Goal: Task Accomplishment & Management: Complete application form

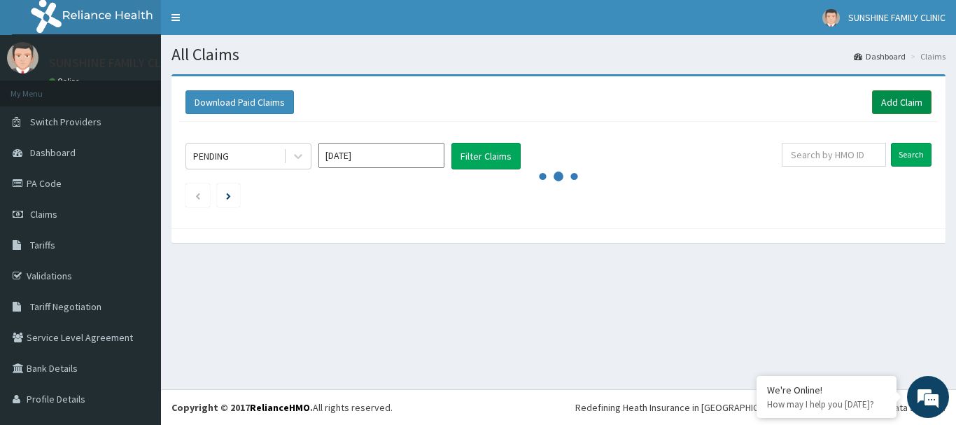
click at [877, 104] on link "Add Claim" at bounding box center [902, 102] width 60 height 24
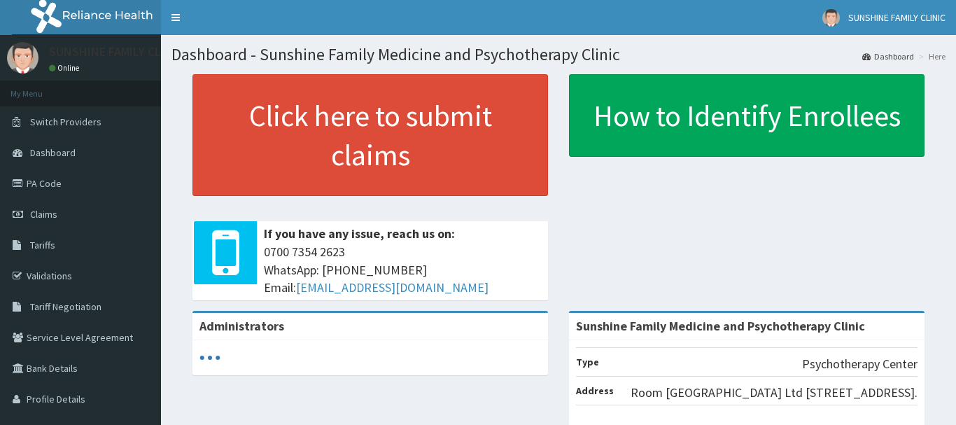
click at [46, 212] on span "Claims" at bounding box center [43, 214] width 27 height 13
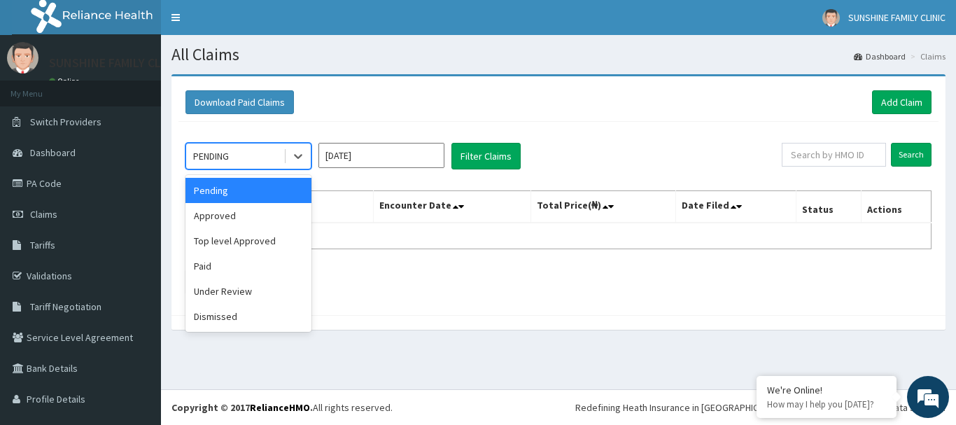
click at [280, 158] on div "PENDING" at bounding box center [234, 156] width 97 height 22
click at [881, 105] on link "Add Claim" at bounding box center [902, 102] width 60 height 24
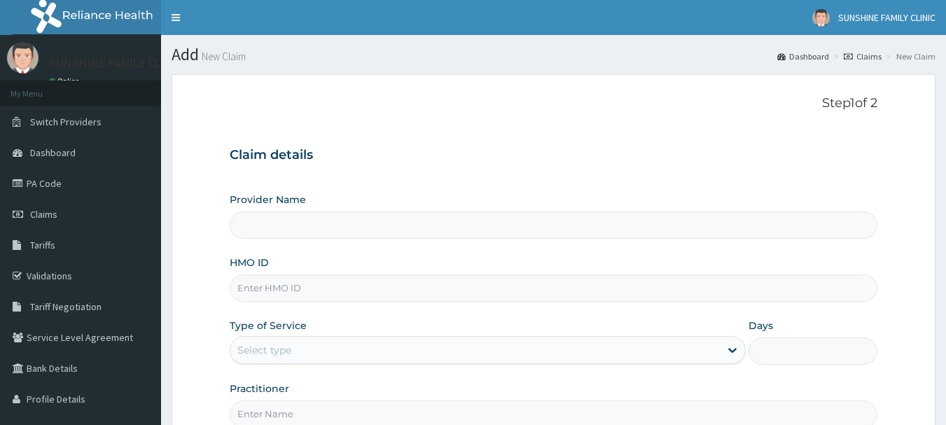
type input "Sunshine Family Medicine and Psychotherapy Clinic"
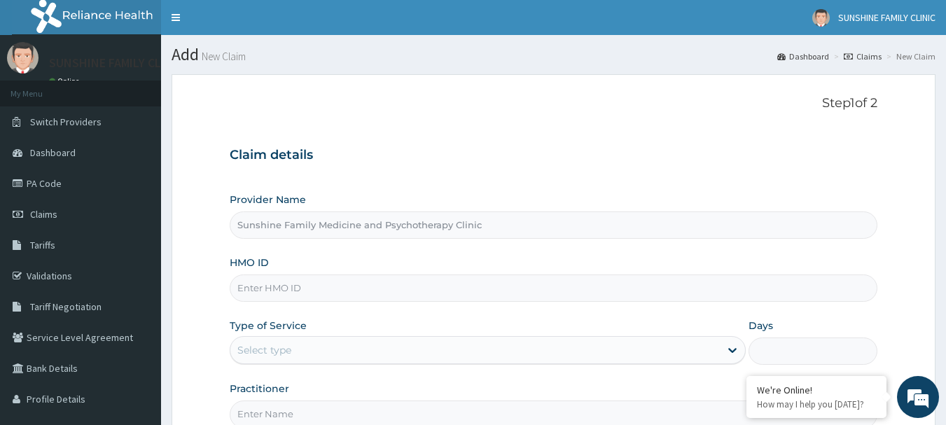
click at [275, 281] on input "HMO ID" at bounding box center [554, 287] width 648 height 27
type input "OML/10001/A"
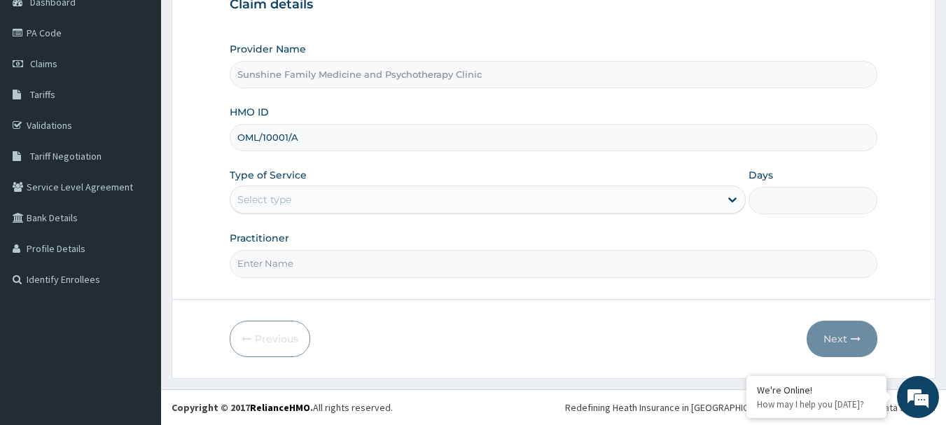
click at [388, 215] on div "Provider Name Sunshine Family Medicine and Psychotherapy Clinic HMO ID OML/1000…" at bounding box center [554, 159] width 648 height 235
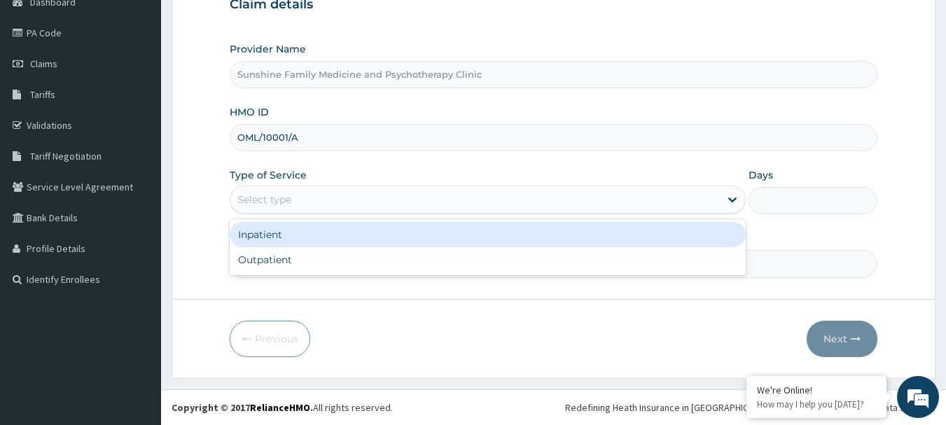
click at [342, 201] on div "Select type" at bounding box center [474, 199] width 489 height 22
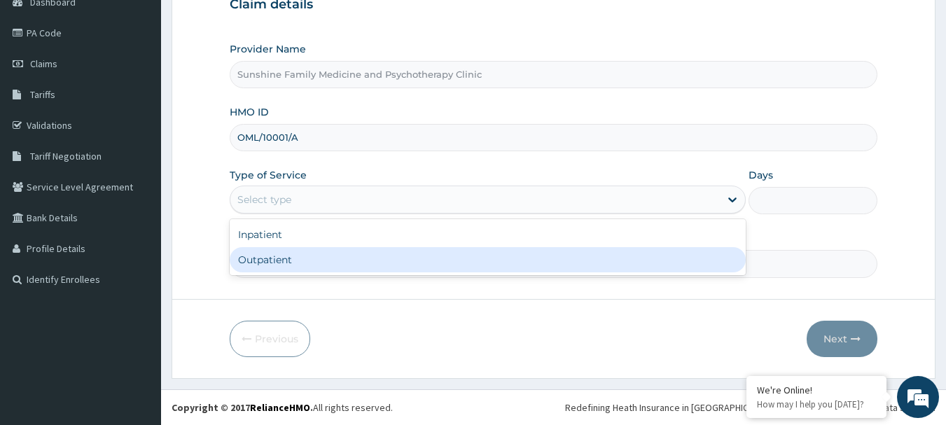
click at [285, 262] on div "Outpatient" at bounding box center [488, 259] width 516 height 25
type input "1"
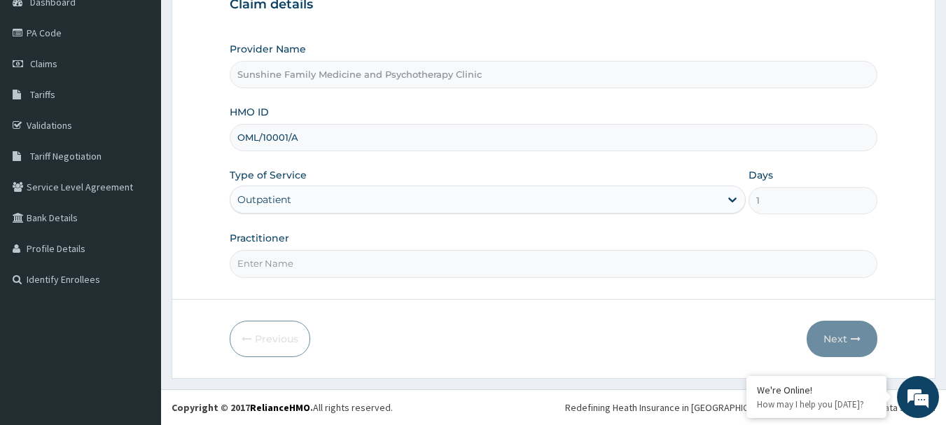
click at [272, 259] on input "Practitioner" at bounding box center [554, 263] width 648 height 27
type input "DR CHIKA ANIRETO"
click at [822, 335] on button "Next" at bounding box center [842, 339] width 71 height 36
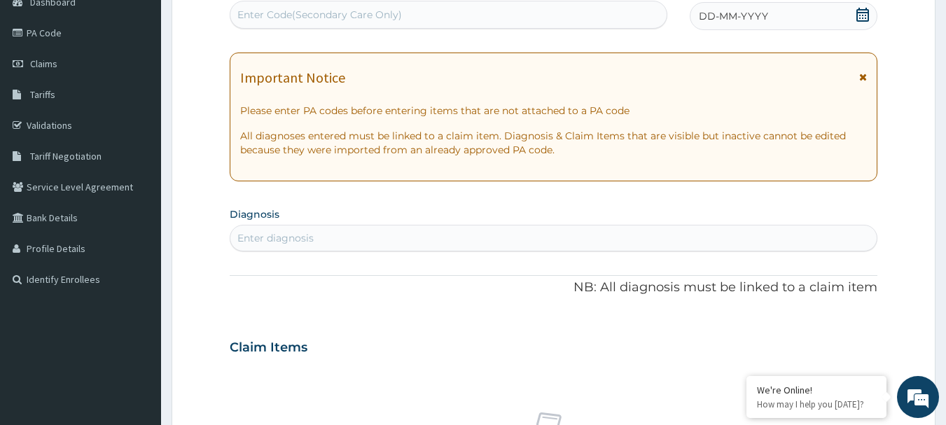
click at [381, 19] on div "Enter Code(Secondary Care Only)" at bounding box center [319, 15] width 165 height 14
paste input "PA/CDA11B"
type input "PA/CDA11B"
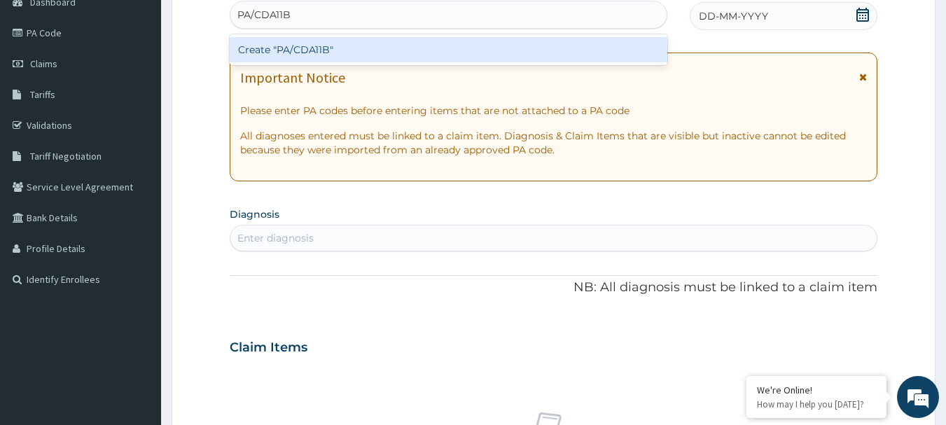
click at [336, 42] on div "Create "PA/CDA11B"" at bounding box center [449, 49] width 438 height 25
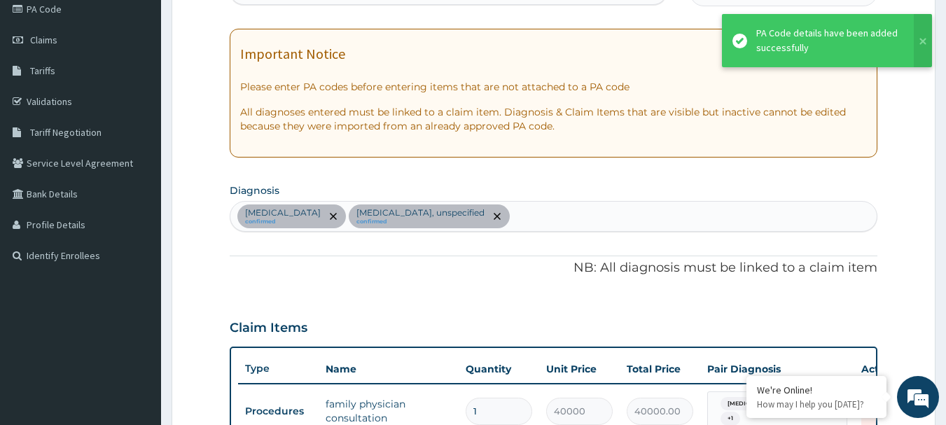
scroll to position [534, 0]
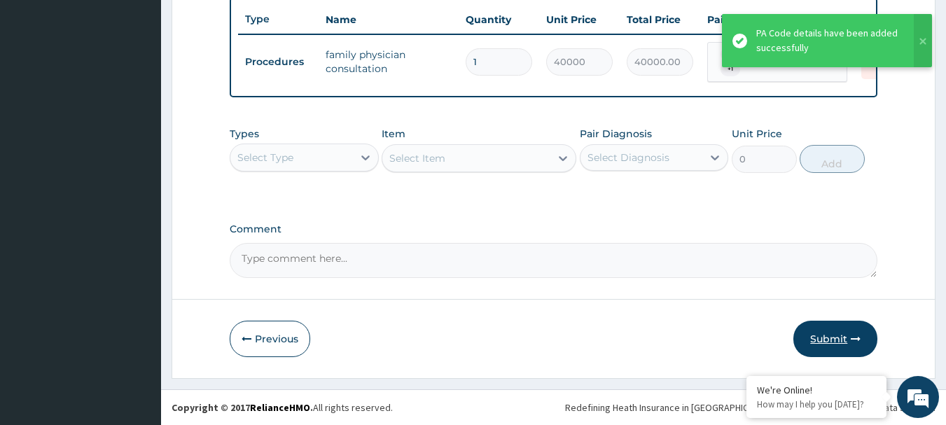
click at [822, 352] on button "Submit" at bounding box center [835, 339] width 84 height 36
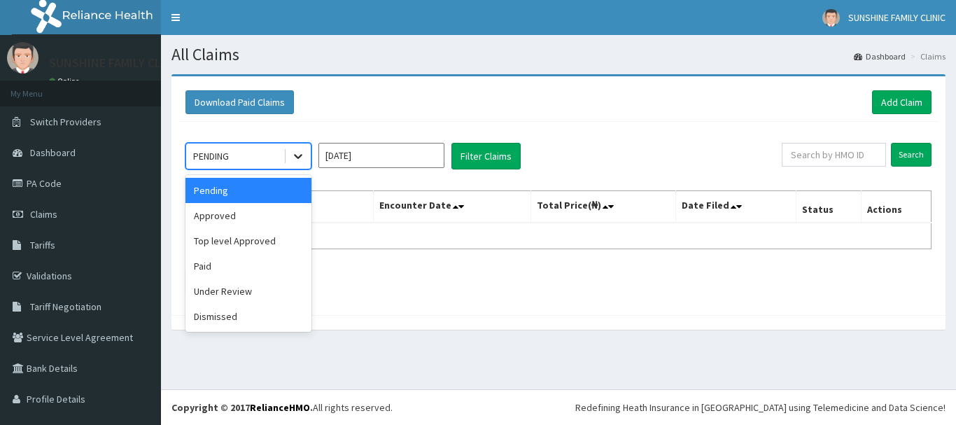
click at [294, 157] on icon at bounding box center [298, 156] width 14 height 14
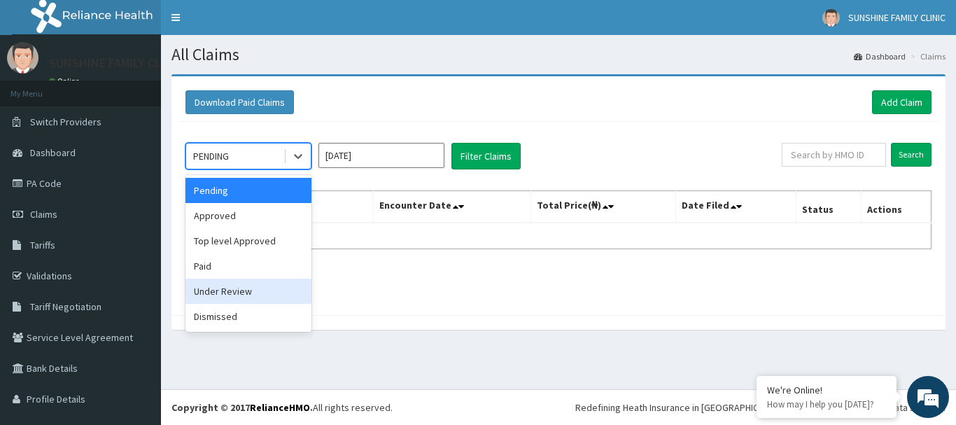
click at [234, 295] on div "Under Review" at bounding box center [249, 291] width 126 height 25
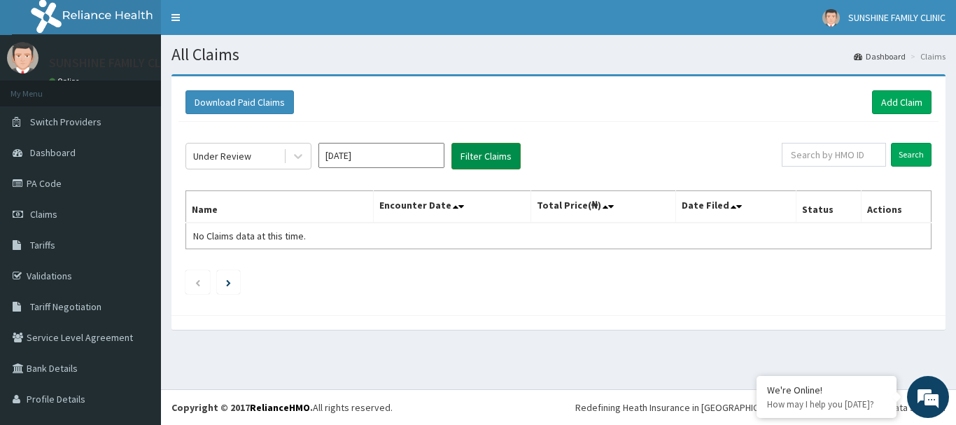
click at [491, 165] on button "Filter Claims" at bounding box center [486, 156] width 69 height 27
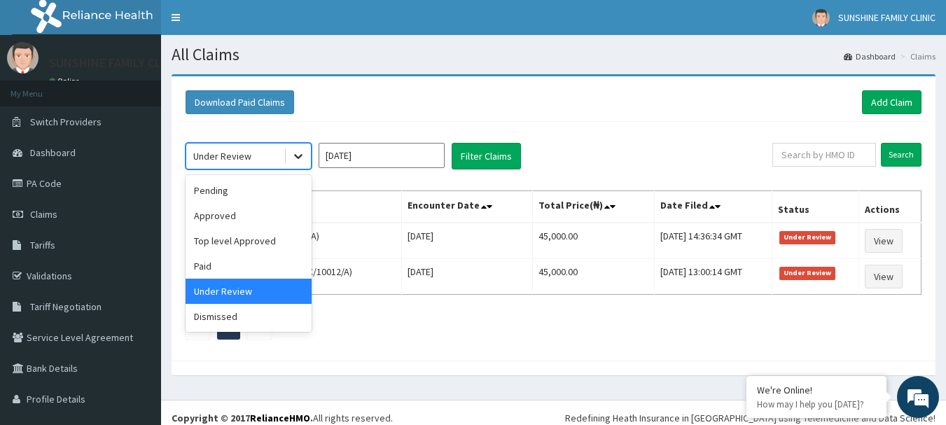
click at [306, 152] on div at bounding box center [298, 156] width 25 height 25
click at [219, 226] on div "Approved" at bounding box center [249, 215] width 126 height 25
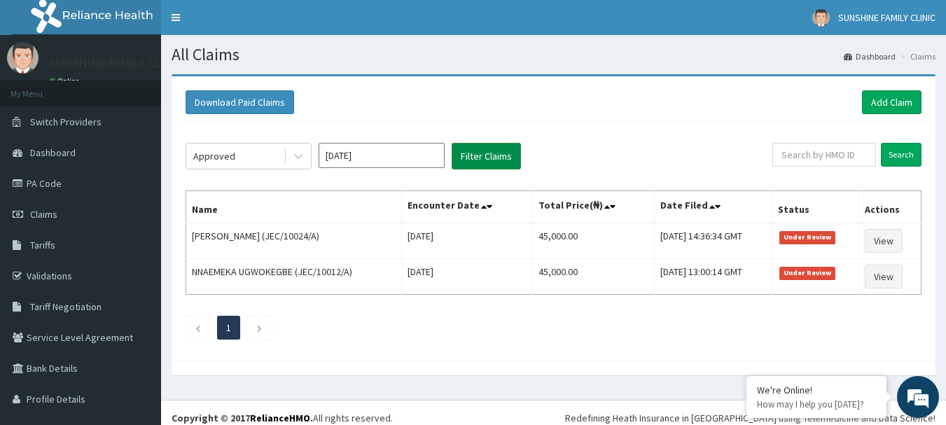
click at [485, 167] on button "Filter Claims" at bounding box center [486, 156] width 69 height 27
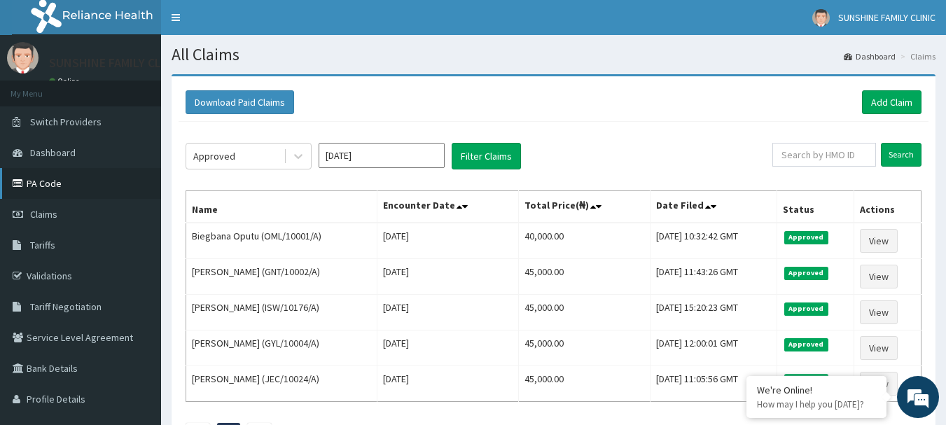
click at [57, 183] on link "PA Code" at bounding box center [80, 183] width 161 height 31
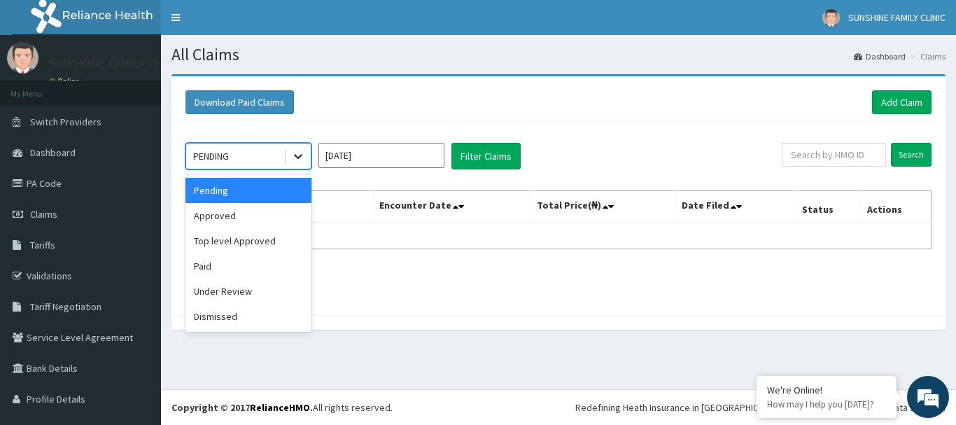
click at [294, 151] on icon at bounding box center [298, 156] width 14 height 14
click at [226, 218] on div "Approved" at bounding box center [249, 215] width 126 height 25
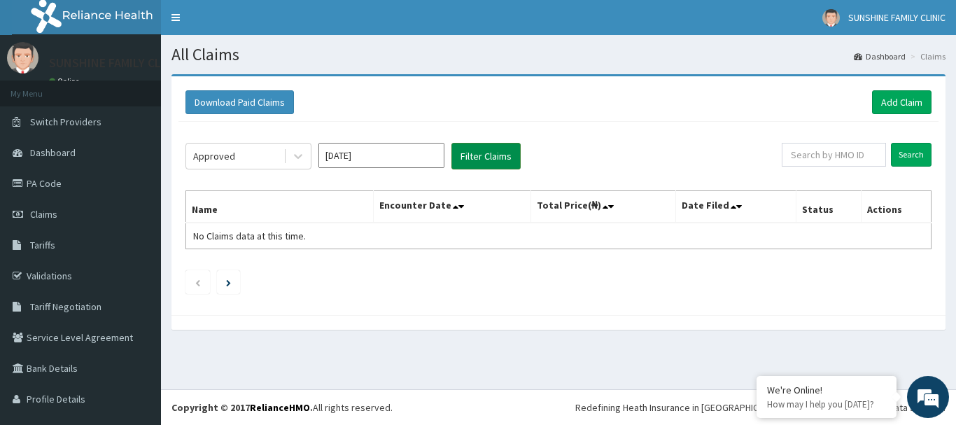
click at [463, 161] on button "Filter Claims" at bounding box center [486, 156] width 69 height 27
